Goal: Information Seeking & Learning: Check status

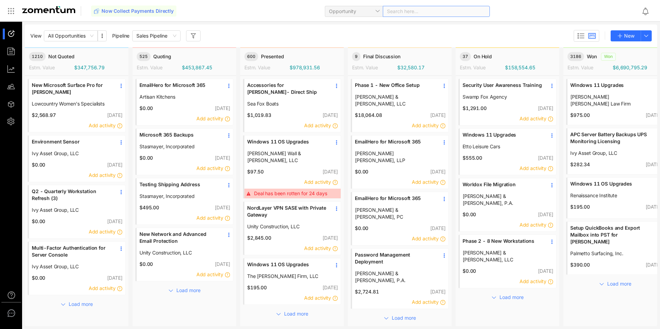
click at [416, 13] on div "Search here..." at bounding box center [436, 11] width 107 height 11
type input "**********"
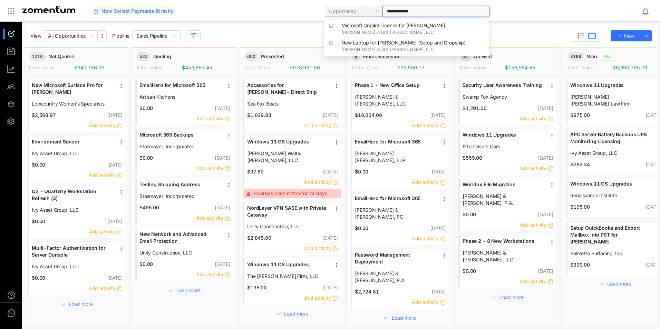
drag, startPoint x: 425, startPoint y: 10, endPoint x: 371, endPoint y: 12, distance: 53.9
click at [371, 12] on div "**********" at bounding box center [407, 11] width 165 height 16
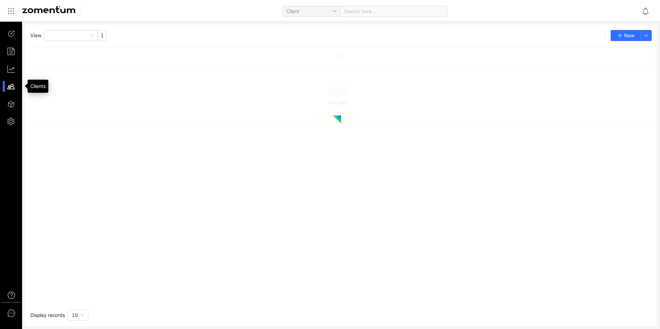
click at [8, 92] on div at bounding box center [14, 86] width 15 height 11
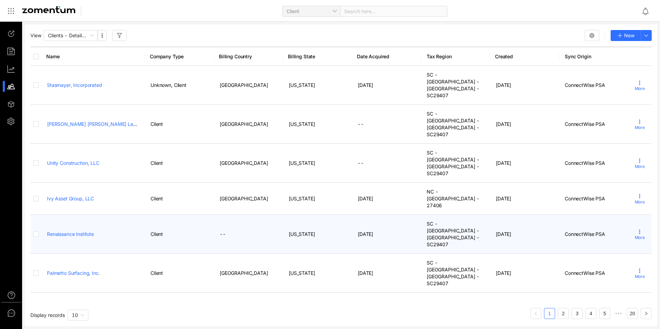
scroll to position [25, 0]
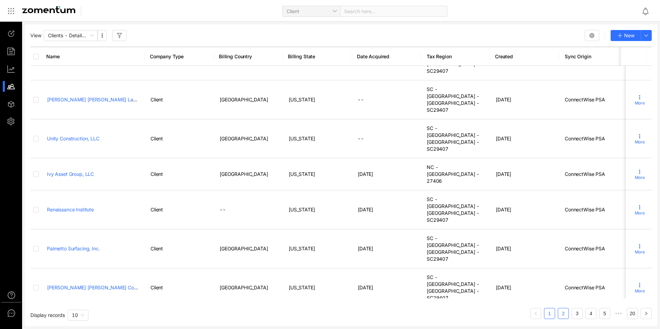
click at [567, 311] on link "2" at bounding box center [563, 314] width 10 height 10
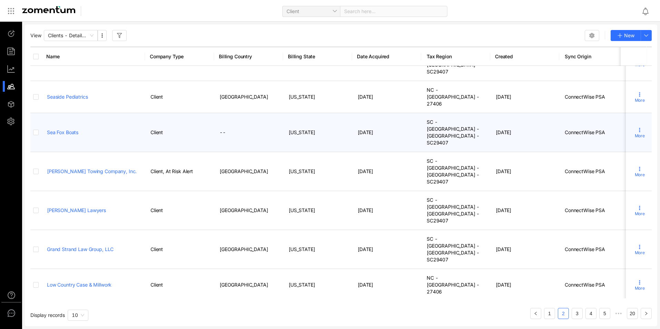
scroll to position [25, 0]
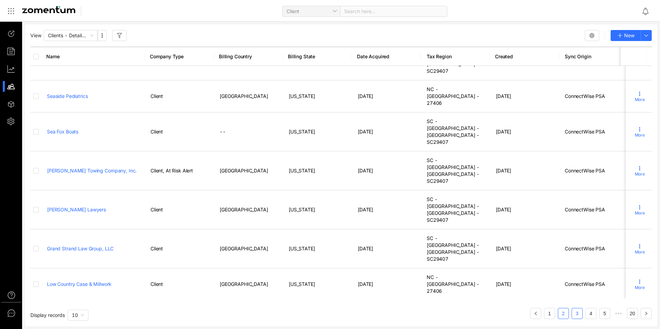
click at [578, 316] on link "3" at bounding box center [577, 314] width 10 height 10
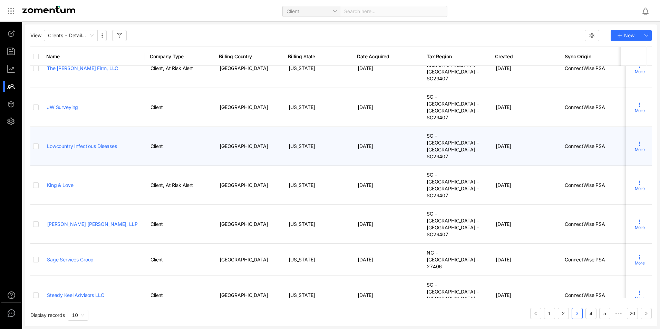
scroll to position [25, 0]
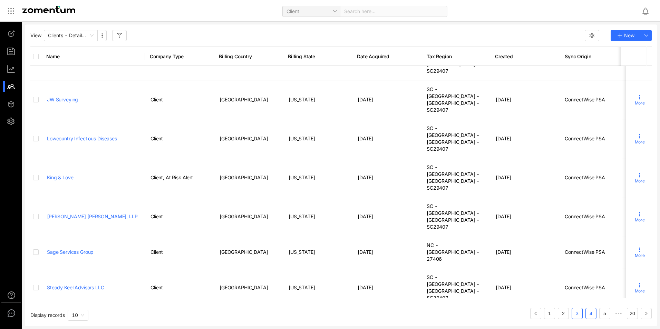
click at [594, 309] on link "4" at bounding box center [591, 314] width 10 height 10
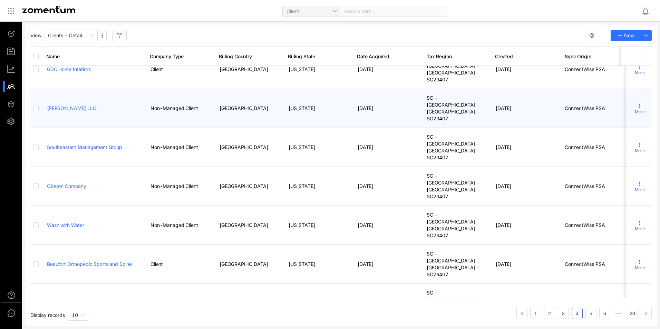
scroll to position [25, 0]
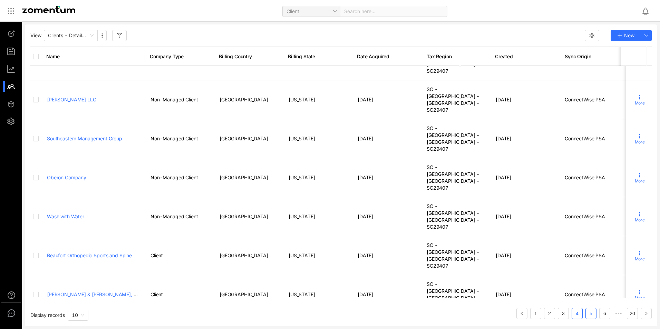
click at [589, 311] on link "5" at bounding box center [591, 314] width 10 height 10
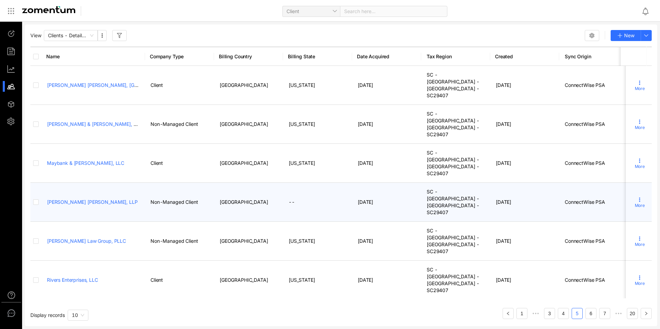
scroll to position [25, 0]
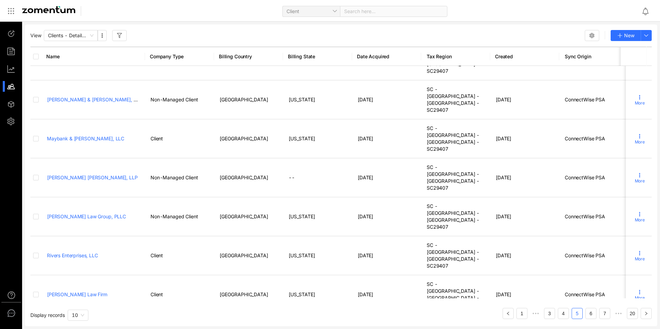
click at [590, 320] on div "View Clients - Detailed View New Name Company Type Billing Country Billing Stat…" at bounding box center [341, 176] width 632 height 302
click at [588, 313] on link "6" at bounding box center [591, 314] width 10 height 10
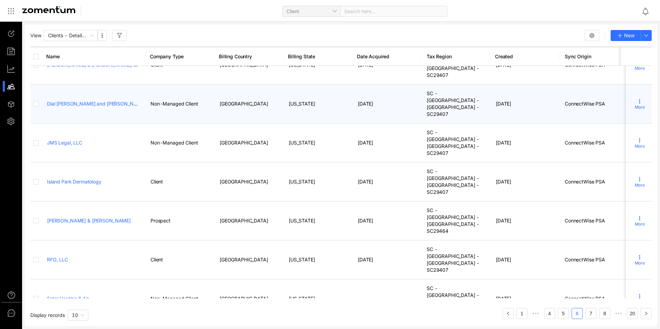
scroll to position [31, 0]
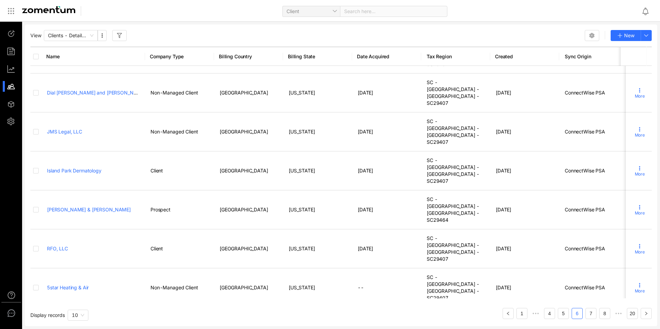
click at [594, 320] on div "View Clients - Detailed View New Name Company Type Billing Country Billing Stat…" at bounding box center [341, 176] width 632 height 302
click at [592, 314] on link "7" at bounding box center [591, 314] width 10 height 10
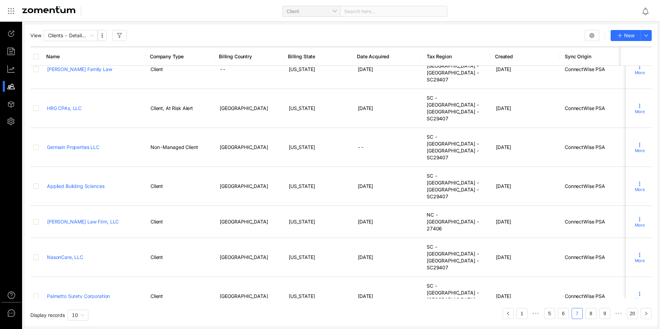
scroll to position [25, 0]
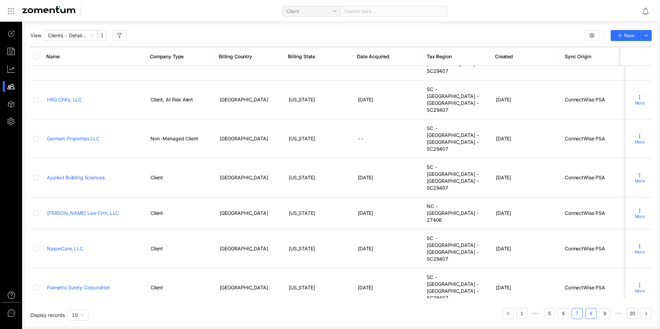
click at [594, 315] on link "8" at bounding box center [591, 314] width 10 height 10
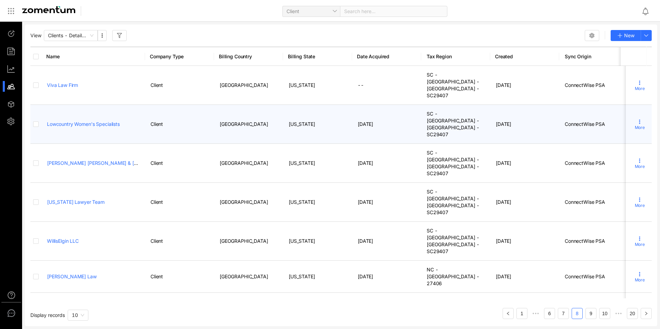
scroll to position [25, 0]
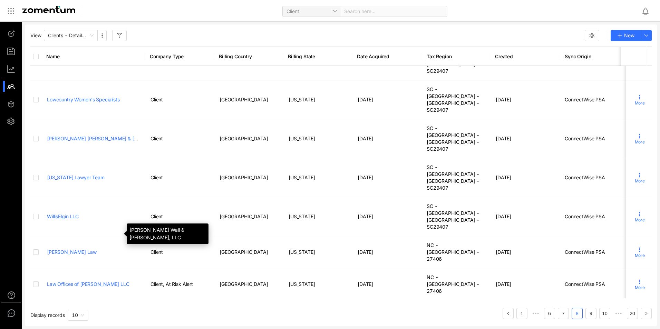
click at [102, 313] on div "[PERSON_NAME] Wall & [PERSON_NAME], LLC" at bounding box center [93, 316] width 92 height 7
click at [100, 313] on link "[PERSON_NAME] Wall & [PERSON_NAME], LLC" at bounding box center [100, 316] width 106 height 6
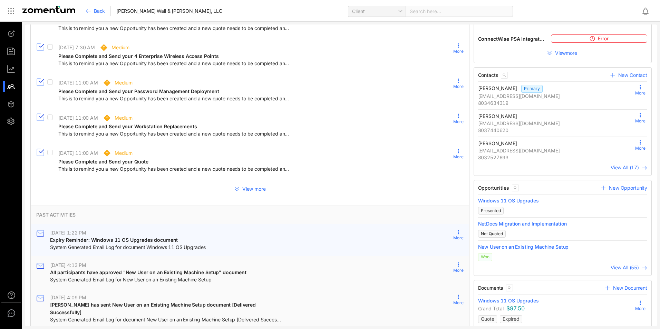
scroll to position [104, 0]
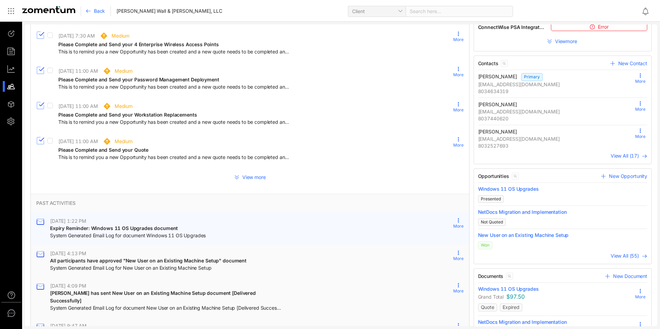
click at [126, 225] on span "Expiry Reminder: Windows 11 OS Upgrades document" at bounding box center [114, 228] width 128 height 6
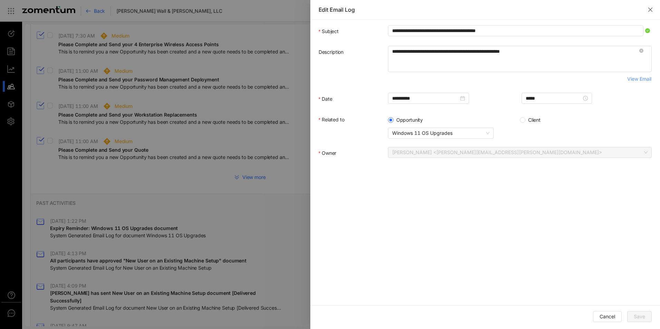
click at [629, 81] on span "View Email" at bounding box center [639, 79] width 24 height 8
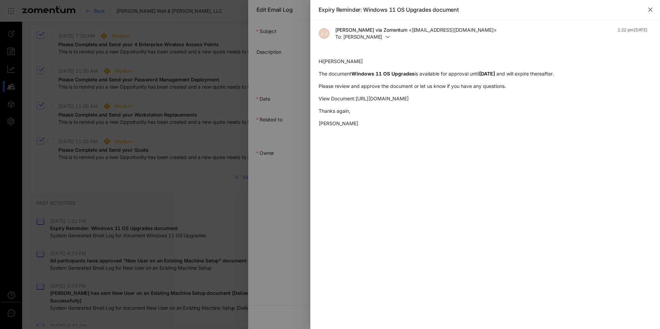
click at [652, 9] on icon "close" at bounding box center [650, 10] width 6 height 6
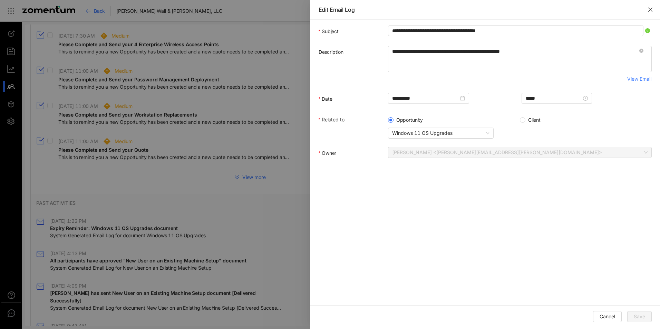
click at [652, 9] on icon "close" at bounding box center [650, 10] width 6 height 6
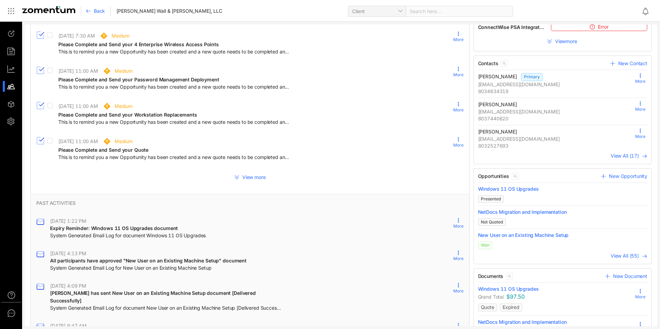
click at [100, 12] on span "Back" at bounding box center [99, 11] width 11 height 7
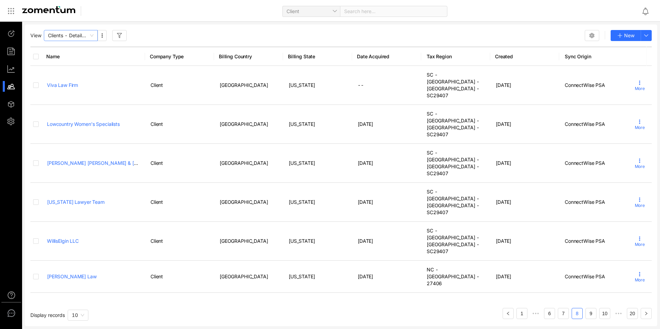
click at [65, 34] on span "Clients - Detailed View" at bounding box center [71, 35] width 46 height 10
click at [64, 46] on div "All Clients" at bounding box center [71, 50] width 46 height 8
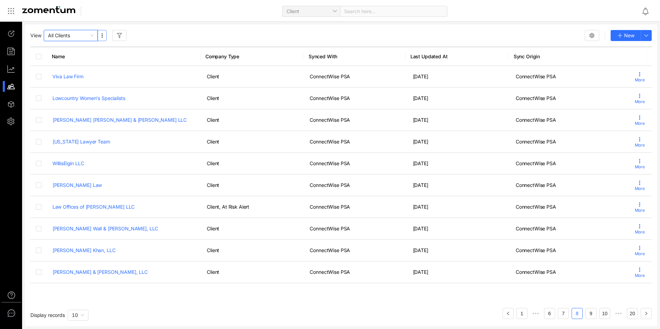
click at [103, 35] on icon "button" at bounding box center [102, 36] width 6 height 6
click at [84, 318] on span "10" at bounding box center [78, 315] width 12 height 10
click at [84, 302] on div "100" at bounding box center [78, 302] width 12 height 8
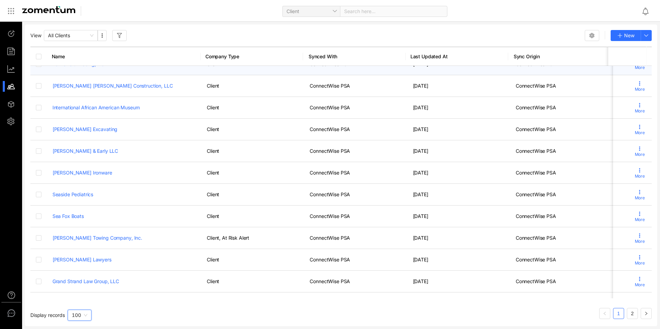
scroll to position [138, 0]
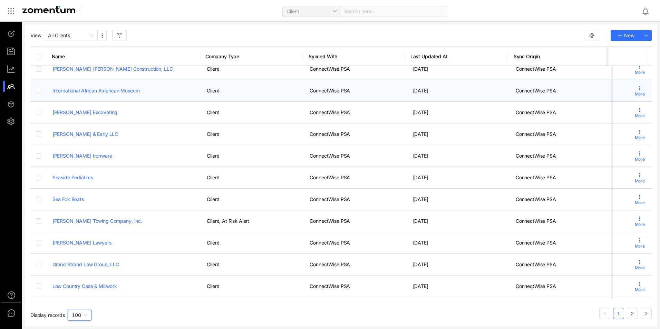
click at [101, 91] on link "International African American Museum" at bounding box center [95, 91] width 87 height 6
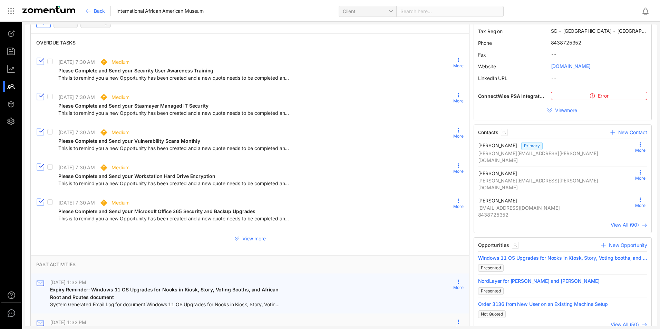
scroll to position [69, 0]
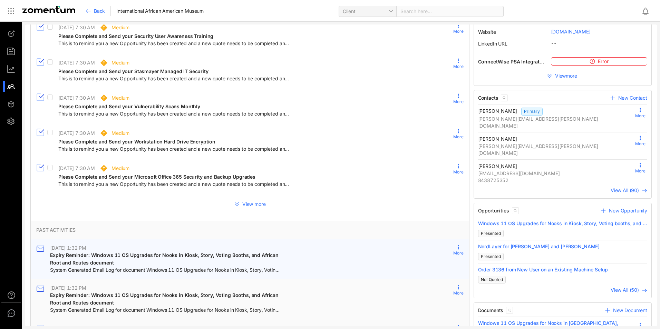
click at [191, 255] on span "Expiry Reminder: Windows 11 OS Upgrades for Nooks in Kiosk, Story, Voting Booth…" at bounding box center [165, 258] width 230 height 13
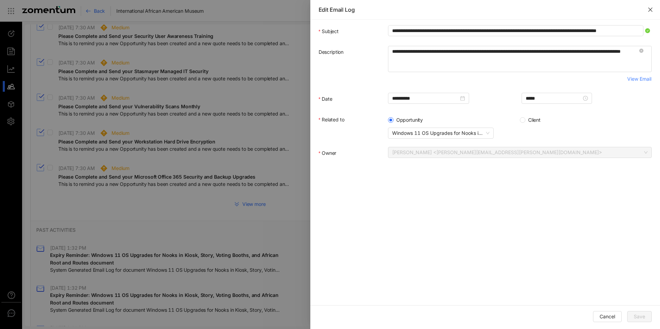
click at [651, 12] on button "Close" at bounding box center [649, 9] width 19 height 19
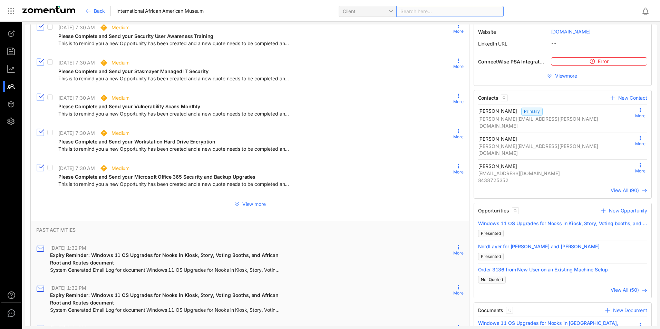
click at [422, 13] on div "Search here..." at bounding box center [449, 11] width 107 height 11
type input "**********"
click at [421, 26] on span "International African American Museum" at bounding box center [399, 25] width 87 height 6
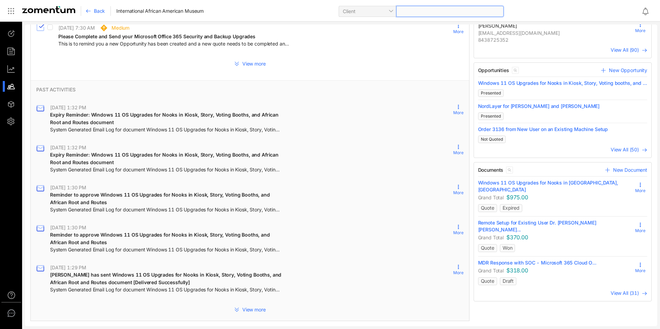
scroll to position [210, 0]
click at [629, 290] on span "View All (31)" at bounding box center [624, 293] width 28 height 6
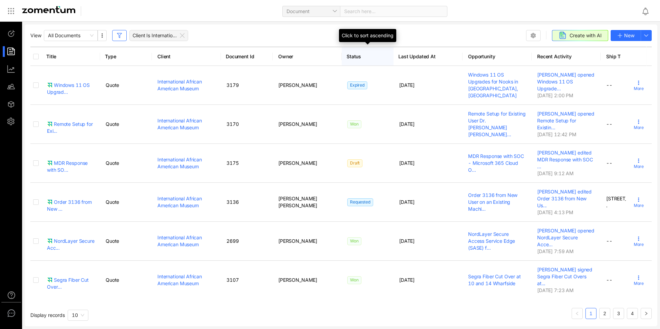
click at [358, 57] on span "Status" at bounding box center [365, 56] width 38 height 7
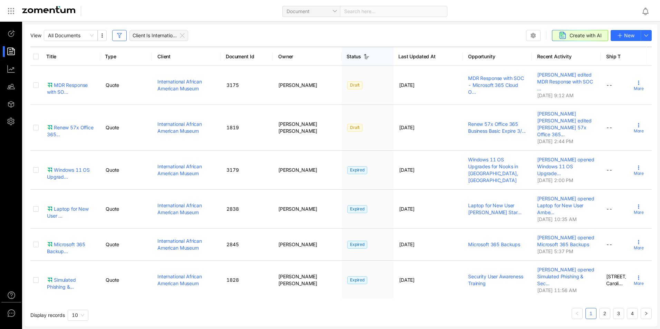
click at [358, 57] on div "Status" at bounding box center [365, 56] width 38 height 7
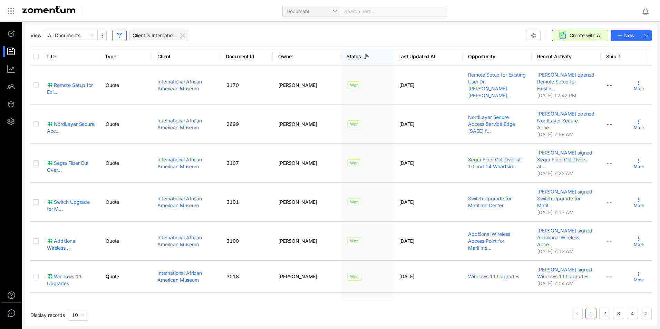
click at [358, 57] on div "Status" at bounding box center [365, 56] width 38 height 7
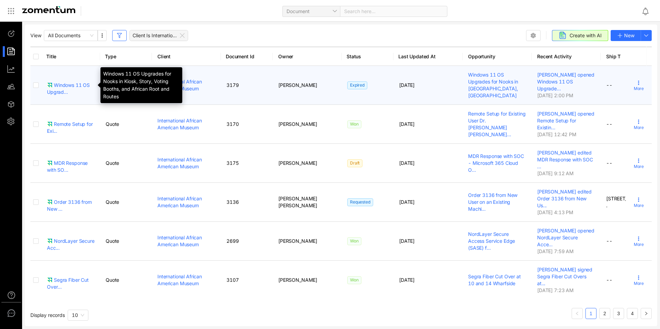
click at [68, 84] on div "Windows 11 OS Upgrad..." at bounding box center [71, 89] width 48 height 14
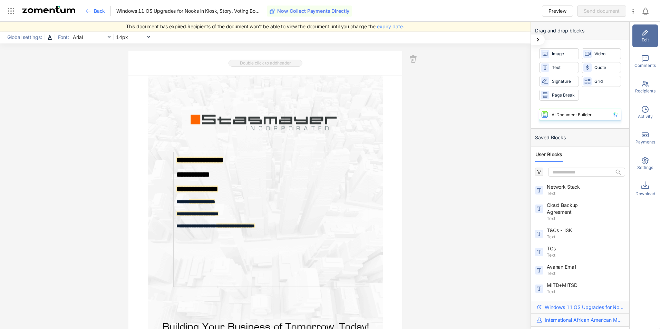
click at [389, 26] on span "expiry date" at bounding box center [390, 27] width 26 height 8
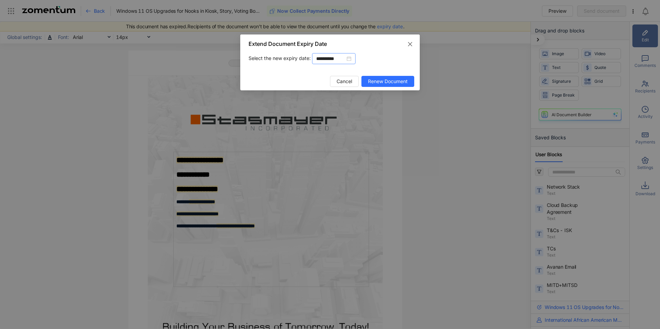
click at [327, 59] on input "**********" at bounding box center [330, 59] width 29 height 8
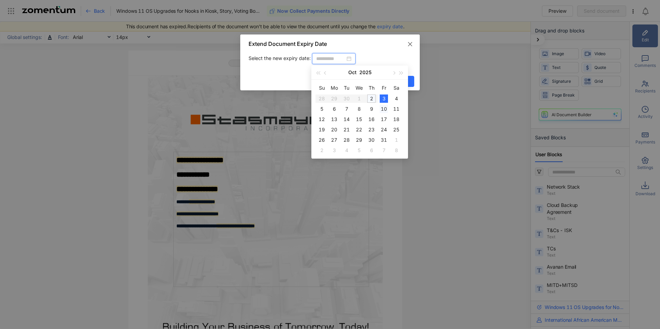
type input "**********"
click at [387, 107] on div "10" at bounding box center [384, 109] width 8 height 8
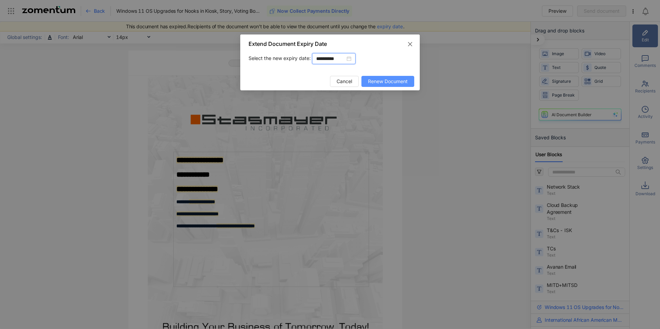
click at [383, 85] on span "Renew Document" at bounding box center [388, 82] width 40 height 8
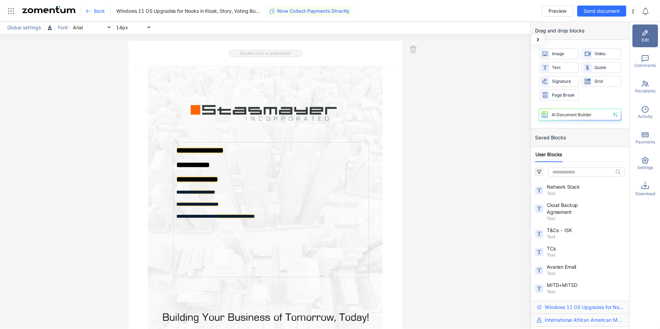
click at [633, 13] on use at bounding box center [633, 11] width 1 height 4
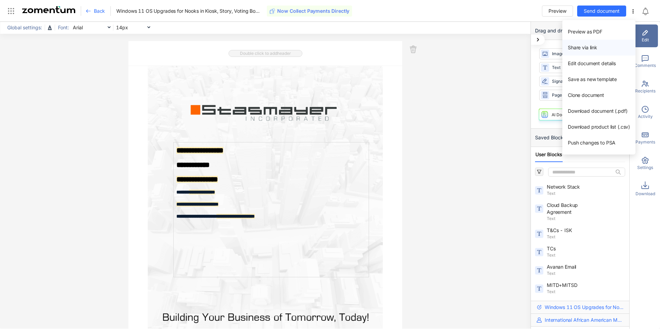
click at [585, 47] on span "Share via link" at bounding box center [582, 48] width 29 height 6
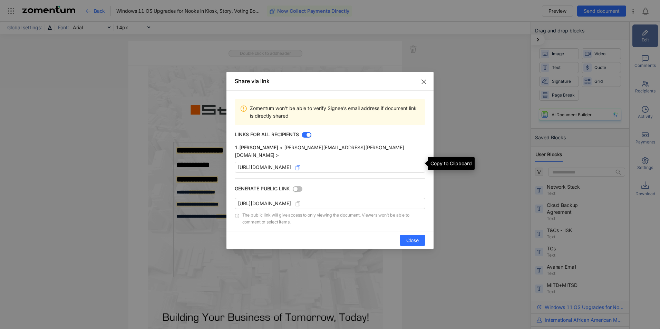
click at [300, 165] on use at bounding box center [298, 167] width 4 height 4
click at [426, 85] on icon "Close" at bounding box center [424, 82] width 6 height 6
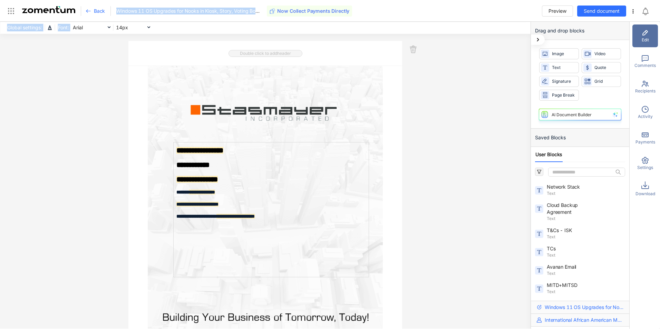
drag, startPoint x: 117, startPoint y: 11, endPoint x: 177, endPoint y: 27, distance: 62.2
click at [177, 27] on div "**********" at bounding box center [330, 164] width 660 height 329
drag, startPoint x: 177, startPoint y: 27, endPoint x: 174, endPoint y: 18, distance: 9.6
click at [174, 18] on div "Back Windows 11 OS Upgrades for Nooks in Kiosk, Story, Voting Booths, and Afric…" at bounding box center [363, 11] width 545 height 16
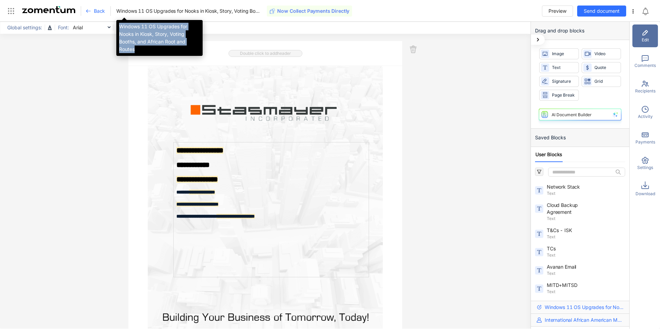
drag, startPoint x: 119, startPoint y: 25, endPoint x: 147, endPoint y: 49, distance: 37.7
click at [151, 48] on div "Windows 11 OS Upgrades for Nooks in Kiosk, Story, Voting Booths, and African Ro…" at bounding box center [159, 38] width 86 height 36
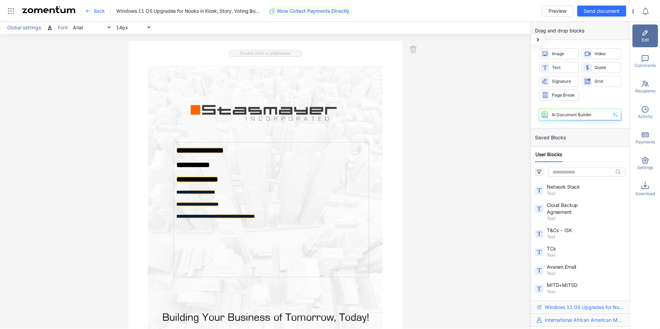
drag, startPoint x: 147, startPoint y: 49, endPoint x: 132, endPoint y: 37, distance: 19.4
drag, startPoint x: 132, startPoint y: 37, endPoint x: 106, endPoint y: 39, distance: 26.0
click at [106, 39] on div "**********" at bounding box center [265, 175] width 530 height 307
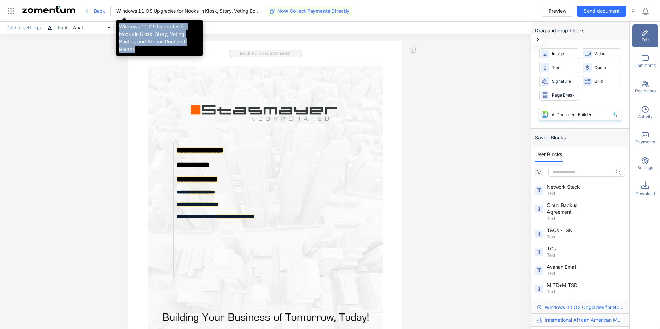
drag, startPoint x: 120, startPoint y: 25, endPoint x: 140, endPoint y: 48, distance: 30.4
click at [140, 48] on div "Windows 11 OS Upgrades for Nooks in Kiosk, Story, Voting Booths, and African Ro…" at bounding box center [159, 38] width 86 height 36
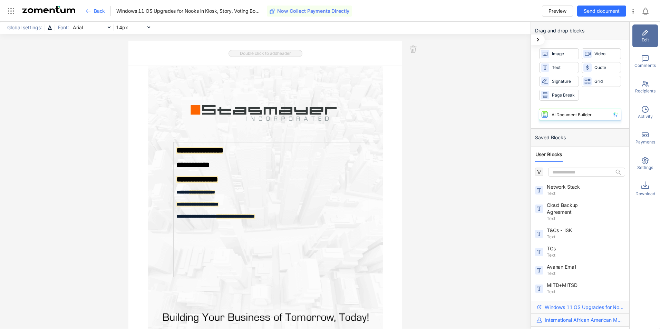
drag, startPoint x: 140, startPoint y: 48, endPoint x: 117, endPoint y: 10, distance: 44.3
click at [117, 10] on span "Windows 11 OS Upgrades for Nooks in Kiosk, Story, Voting Booths, and African Ro…" at bounding box center [188, 11] width 145 height 7
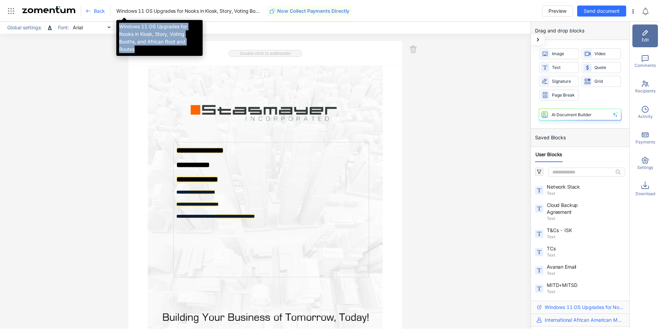
copy div "Windows 11 OS Upgrades for Nooks in Kiosk, Story, Voting Booths, and African Ro…"
drag, startPoint x: 120, startPoint y: 23, endPoint x: 139, endPoint y: 47, distance: 30.2
click at [139, 47] on div "Windows 11 OS Upgrades for Nooks in Kiosk, Story, Voting Booths, and African Ro…" at bounding box center [159, 38] width 86 height 36
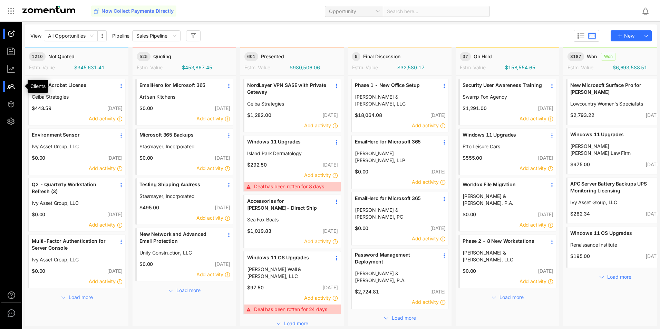
click at [9, 86] on div at bounding box center [14, 86] width 15 height 11
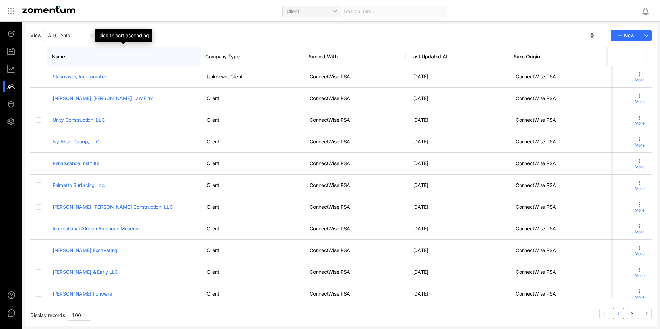
click at [62, 55] on span "Name" at bounding box center [122, 56] width 140 height 7
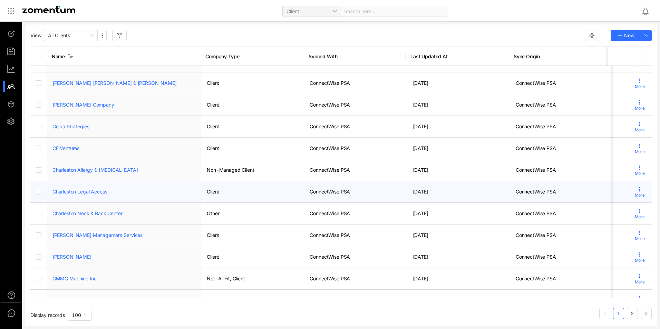
scroll to position [656, 0]
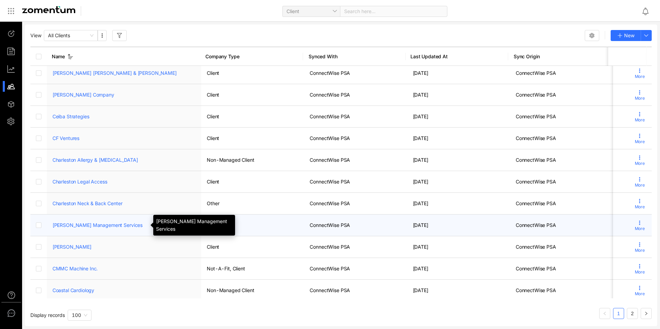
click at [111, 226] on link "Christophe Harbour Management Services" at bounding box center [97, 225] width 90 height 6
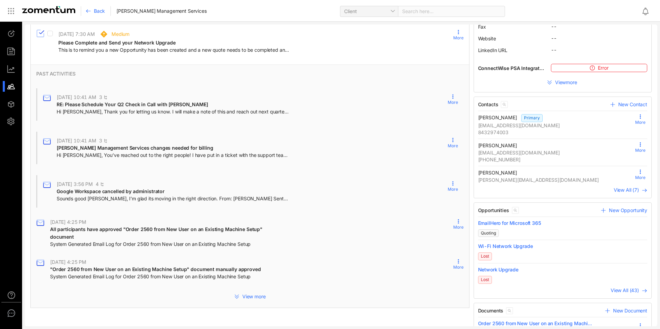
scroll to position [69, 0]
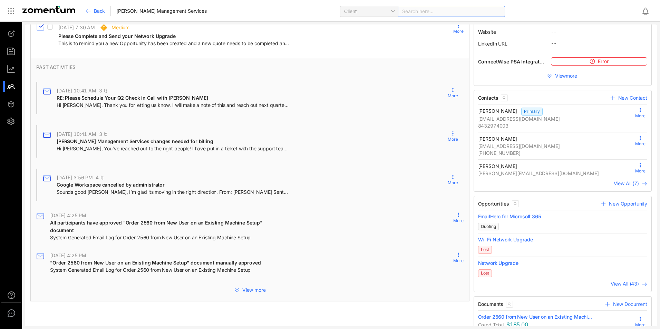
click at [418, 14] on div "Search here..." at bounding box center [451, 11] width 107 height 11
type input "********"
click at [408, 27] on span "Ear, Nose and [DEMOGRAPHIC_DATA] Specialists" at bounding box center [415, 25] width 110 height 6
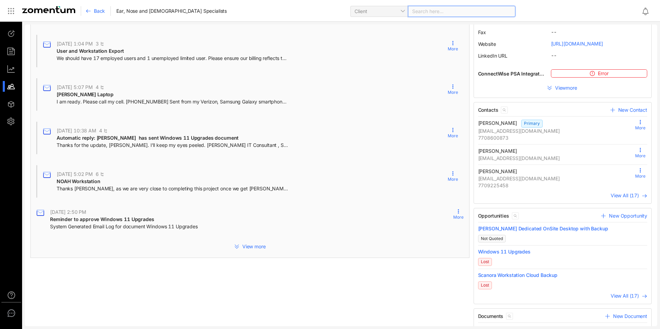
scroll to position [69, 0]
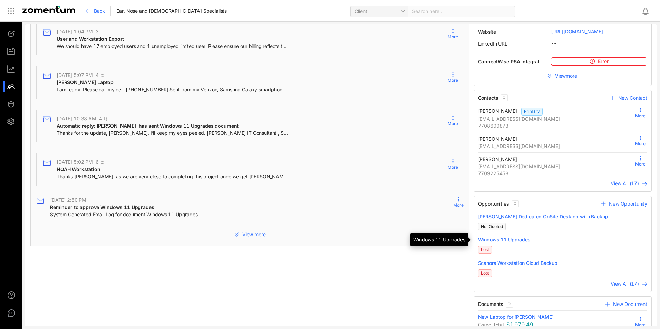
click at [488, 237] on span "Windows 11 Upgrades" at bounding box center [562, 239] width 169 height 7
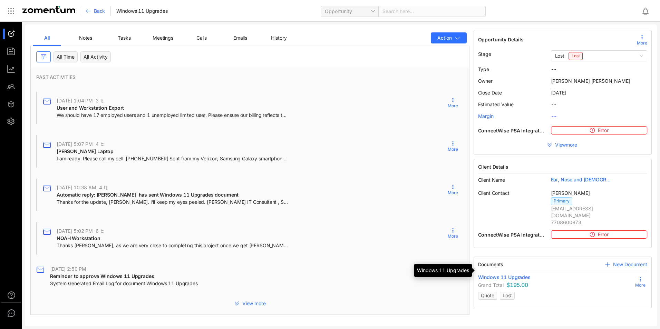
click at [495, 274] on span "Windows 11 Upgrades" at bounding box center [504, 277] width 52 height 7
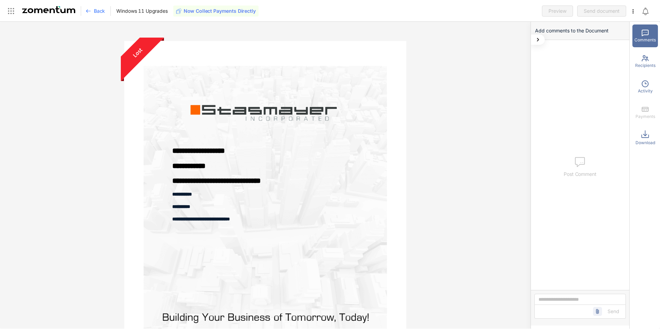
click at [88, 11] on use at bounding box center [88, 11] width 4 height 3
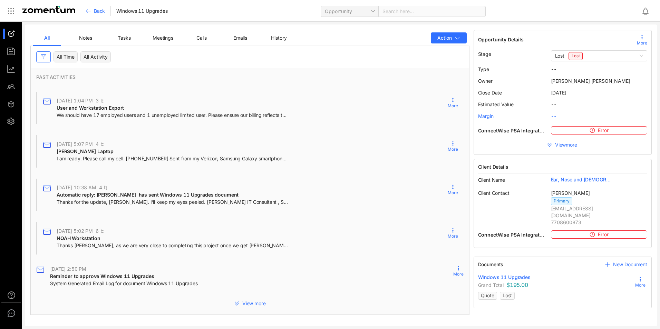
click at [88, 11] on use at bounding box center [88, 11] width 4 height 3
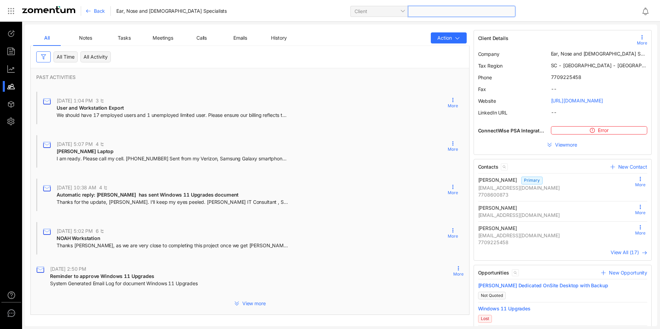
click at [408, 12] on div at bounding box center [461, 11] width 107 height 11
click at [412, 10] on span at bounding box center [461, 11] width 99 height 10
type input "****"
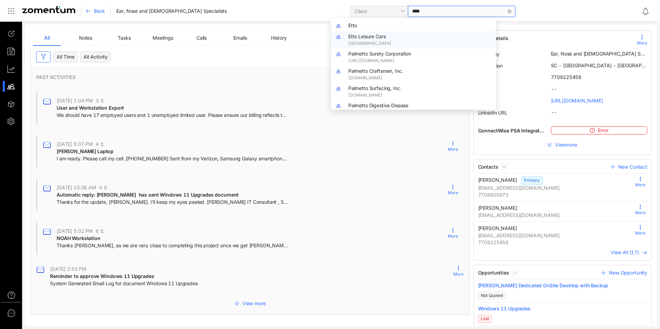
click at [372, 37] on span "Etto Leisure Cars" at bounding box center [367, 36] width 38 height 6
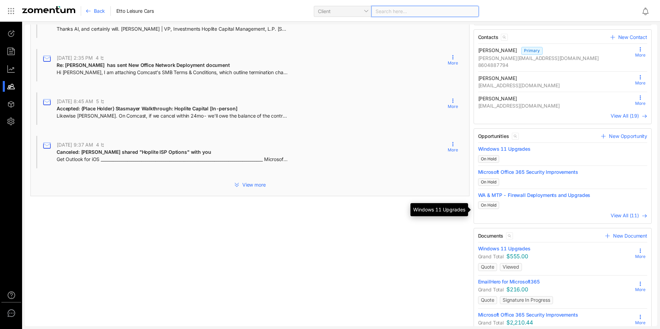
scroll to position [138, 0]
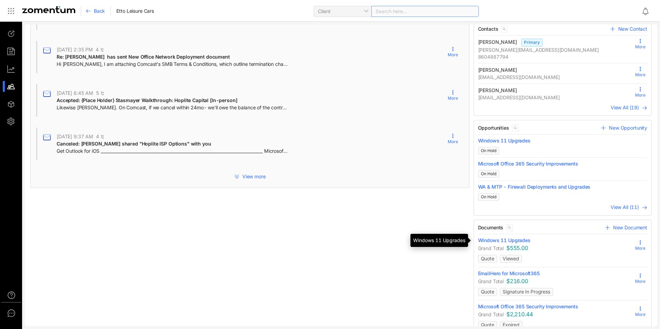
click at [504, 241] on span "Windows 11 Upgrades" at bounding box center [504, 240] width 52 height 7
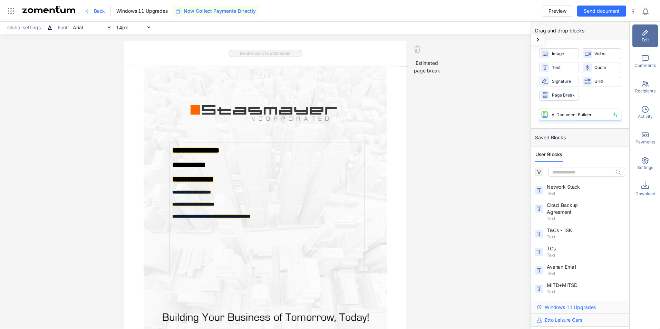
click at [104, 11] on span "Back" at bounding box center [99, 11] width 11 height 7
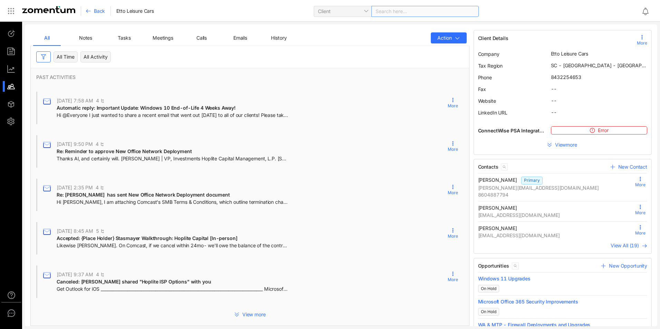
click at [395, 10] on div "Search here..." at bounding box center [424, 11] width 107 height 11
type input "**********"
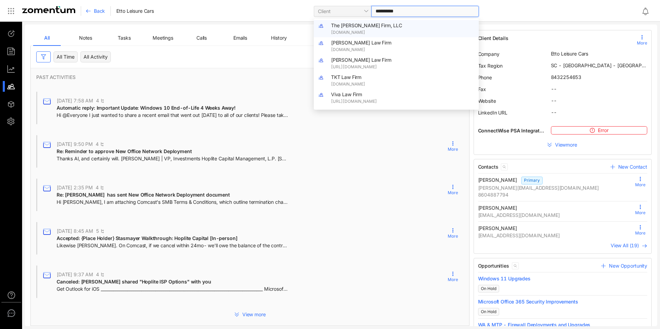
click at [371, 29] on div "The Frick Firm, LLC www.thefrickfirmllc.com" at bounding box center [403, 29] width 144 height 14
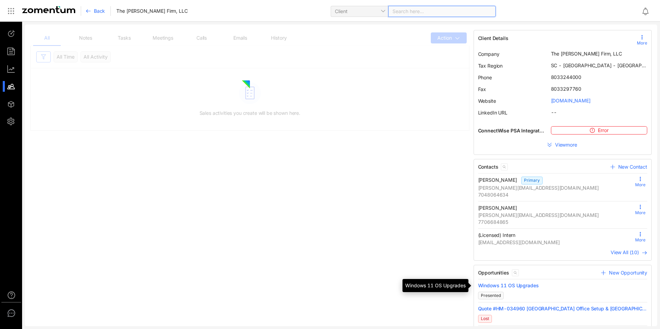
click at [506, 284] on span "Windows 11 OS Upgrades" at bounding box center [562, 285] width 169 height 7
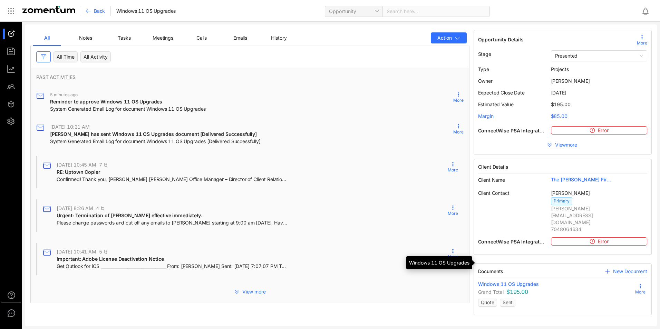
click at [510, 281] on span "Windows 11 OS Upgrades" at bounding box center [508, 284] width 61 height 7
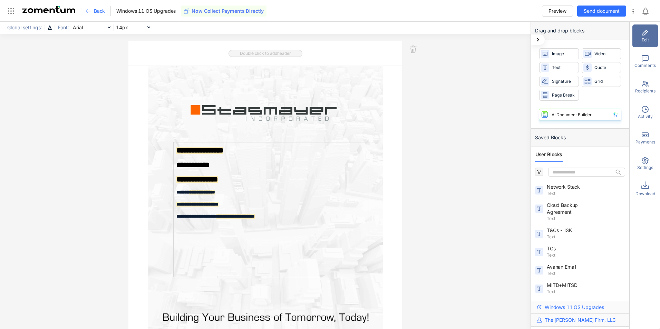
click at [642, 162] on icon at bounding box center [645, 160] width 8 height 8
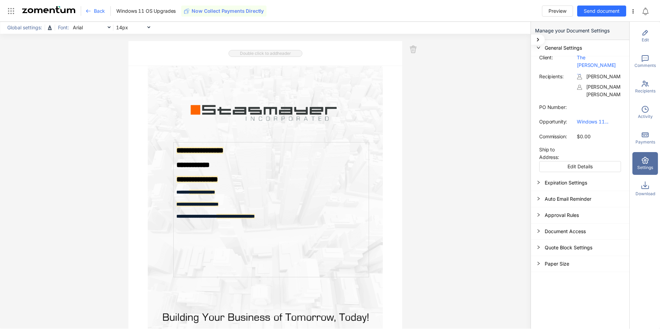
click at [568, 182] on div "Expiration Settings" at bounding box center [580, 183] width 98 height 16
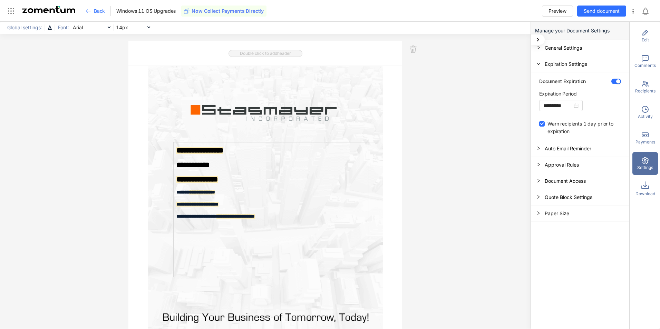
click at [92, 11] on div "Back" at bounding box center [98, 11] width 25 height 10
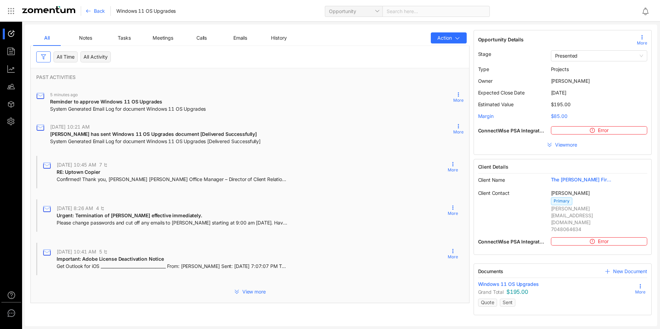
click at [640, 284] on use at bounding box center [639, 286] width 1 height 4
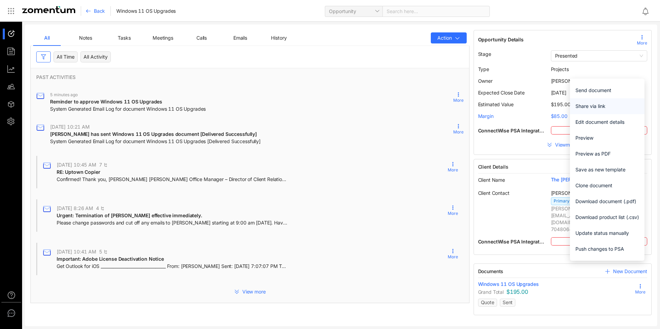
click at [607, 106] on span "Share via link" at bounding box center [606, 106] width 63 height 8
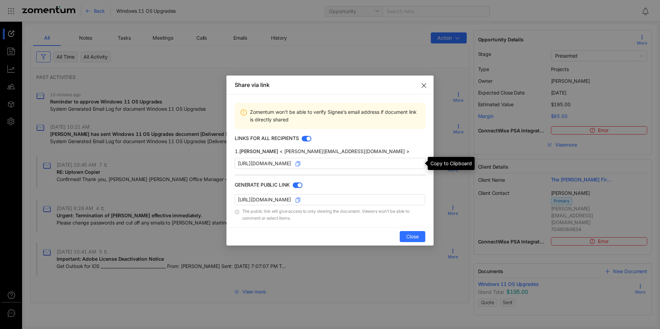
click at [300, 164] on use at bounding box center [298, 164] width 4 height 4
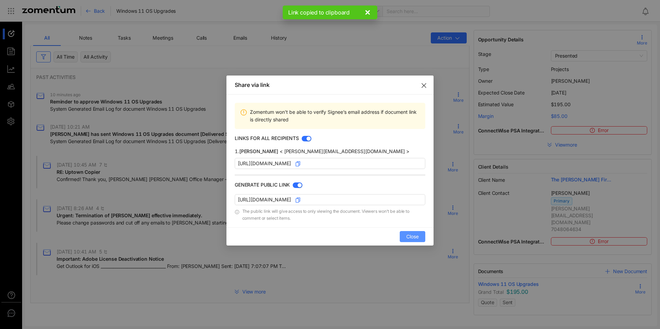
click at [415, 240] on span "Close" at bounding box center [412, 237] width 12 height 8
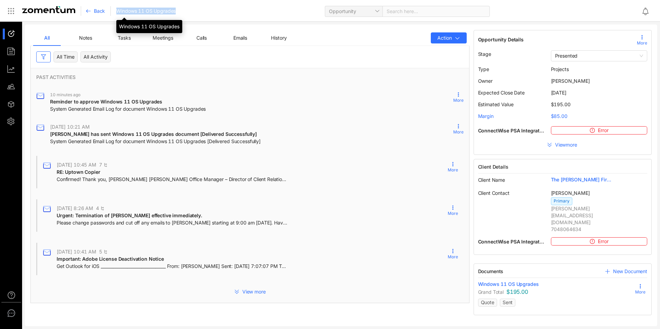
drag, startPoint x: 116, startPoint y: 10, endPoint x: 177, endPoint y: 12, distance: 61.5
click at [177, 12] on div "Back Windows 11 OS Upgrades Opportunity Search here..." at bounding box center [363, 11] width 545 height 16
drag, startPoint x: 177, startPoint y: 12, endPoint x: 169, endPoint y: 12, distance: 7.6
copy span "Windows 11 OS Upgrades"
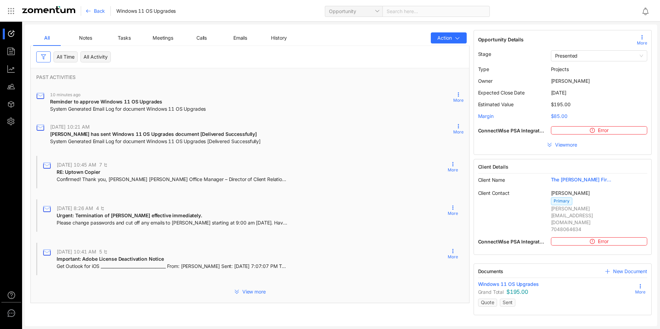
click at [639, 284] on icon at bounding box center [640, 287] width 6 height 6
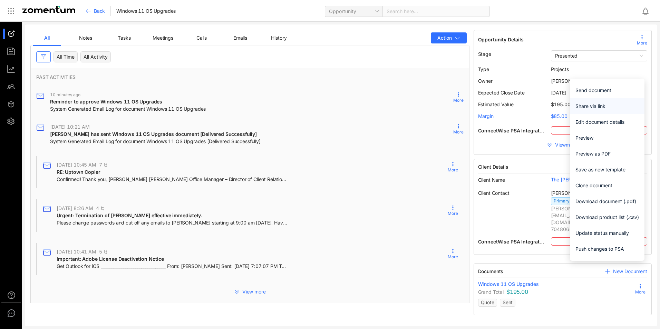
click at [591, 106] on span "Share via link" at bounding box center [606, 106] width 63 height 8
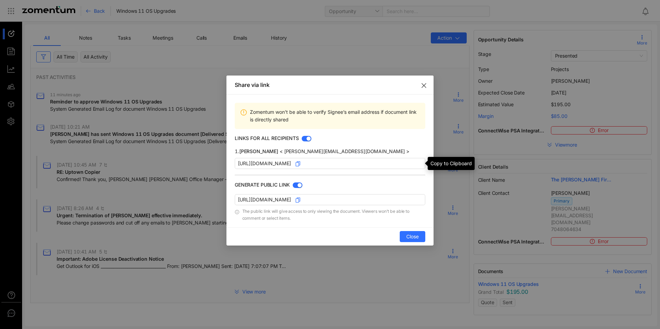
click at [300, 166] on use at bounding box center [298, 164] width 4 height 4
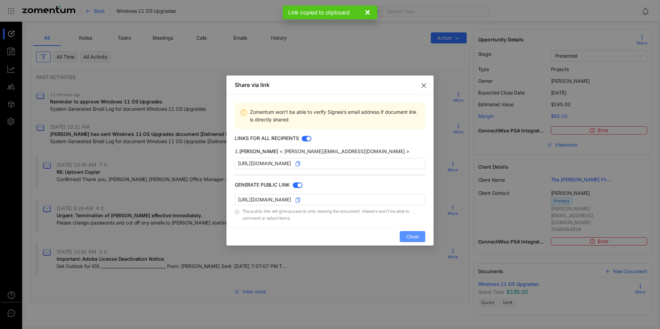
click at [411, 238] on span "Close" at bounding box center [412, 237] width 12 height 8
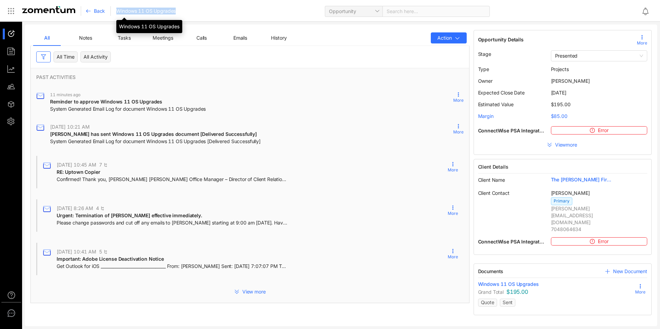
drag, startPoint x: 117, startPoint y: 8, endPoint x: 182, endPoint y: 14, distance: 65.5
click at [182, 14] on div "Back Windows 11 OS Upgrades Opportunity Search here..." at bounding box center [363, 11] width 545 height 16
drag, startPoint x: 182, startPoint y: 14, endPoint x: 169, endPoint y: 12, distance: 12.5
copy span "Windows 11 OS Upgrades"
click at [213, 9] on div "Back Windows 11 OS Upgrades Opportunity Search here..." at bounding box center [363, 11] width 545 height 16
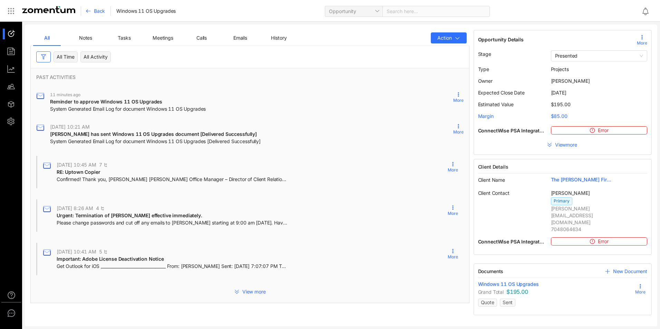
click at [103, 9] on span "Back" at bounding box center [99, 11] width 11 height 7
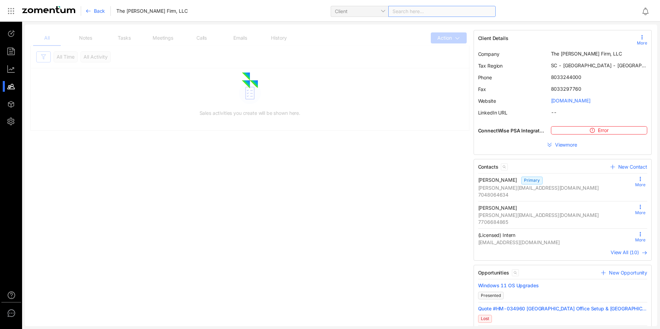
click at [388, 9] on div "Search here..." at bounding box center [441, 11] width 107 height 11
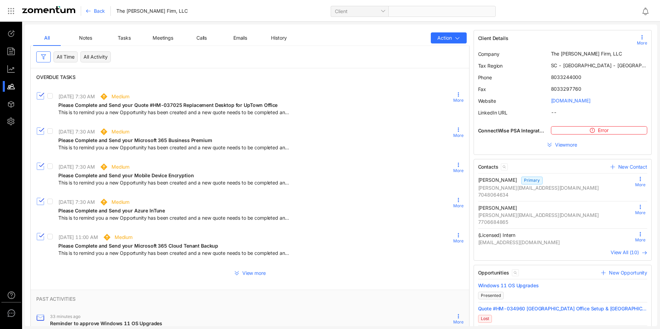
click at [96, 12] on span "Back" at bounding box center [99, 11] width 11 height 7
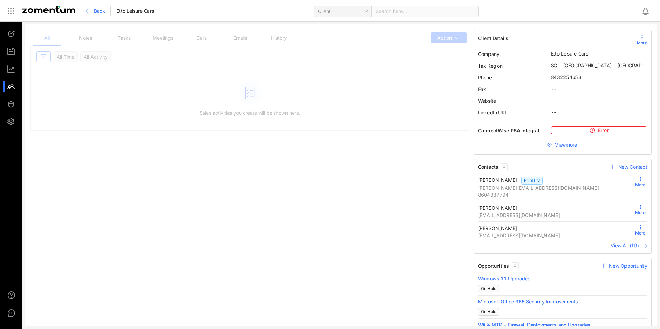
click at [96, 12] on span "Back" at bounding box center [99, 11] width 11 height 7
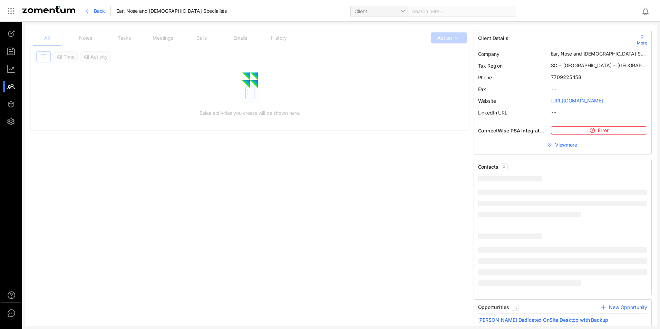
click at [96, 12] on span "Back" at bounding box center [99, 11] width 11 height 7
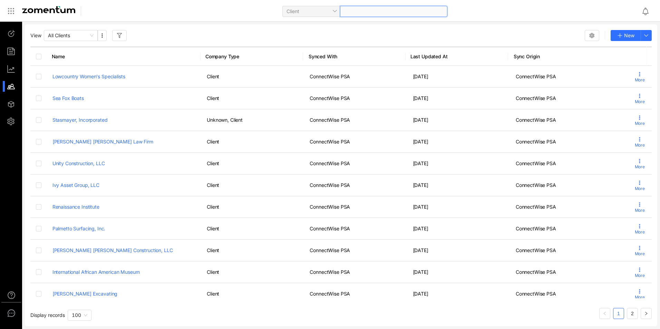
click at [390, 14] on div at bounding box center [393, 11] width 107 height 11
